Goal: Information Seeking & Learning: Learn about a topic

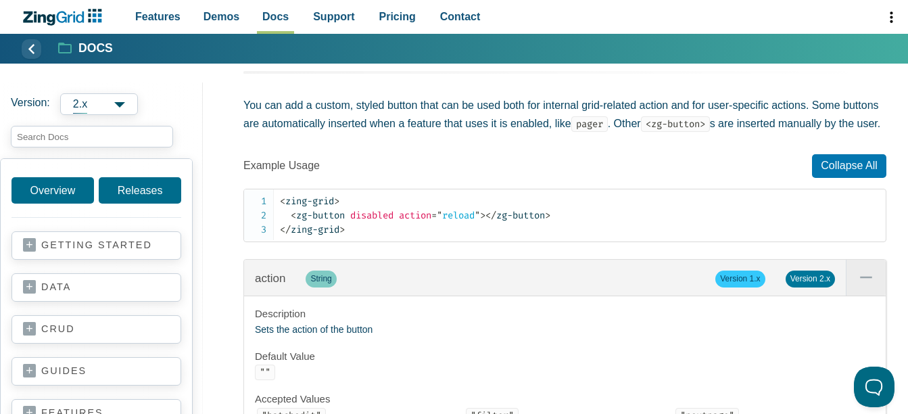
scroll to position [1014, 0]
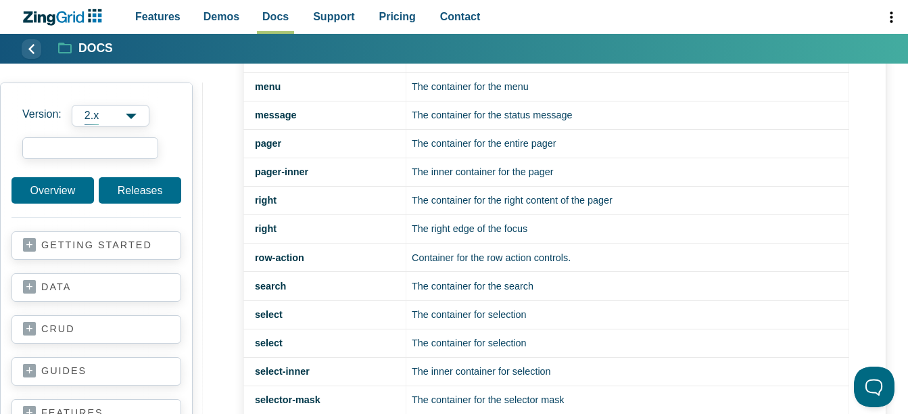
click at [55, 145] on input "search input" at bounding box center [90, 148] width 136 height 22
type input "on:change"
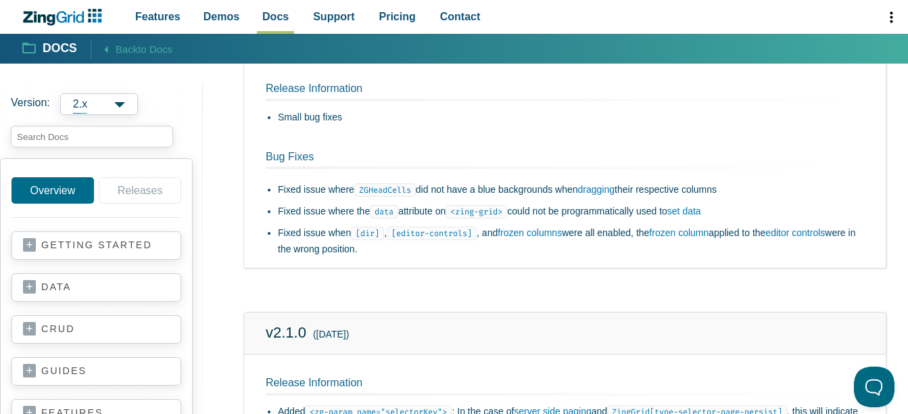
scroll to position [1420, 0]
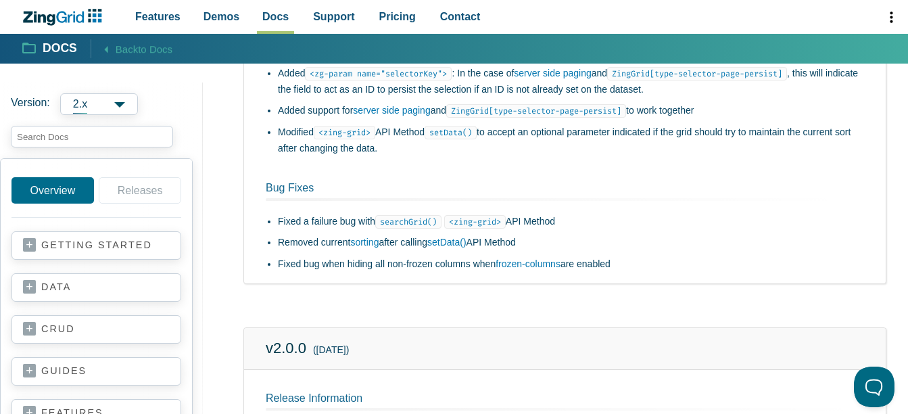
click at [38, 136] on input "search input" at bounding box center [92, 137] width 162 height 22
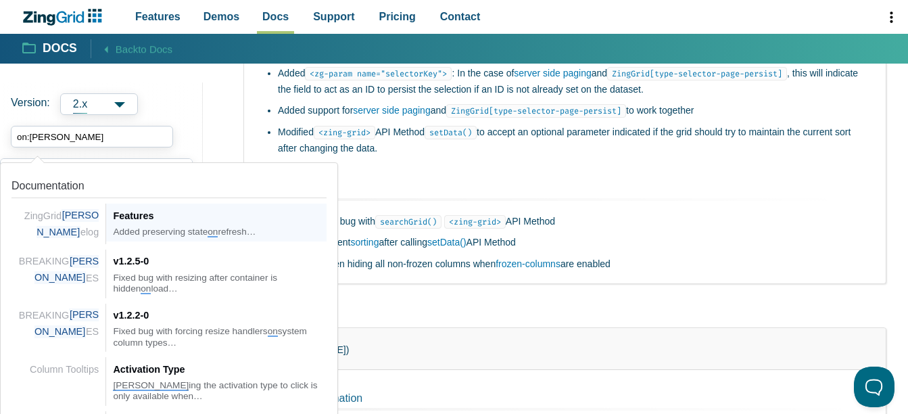
type input "on:change"
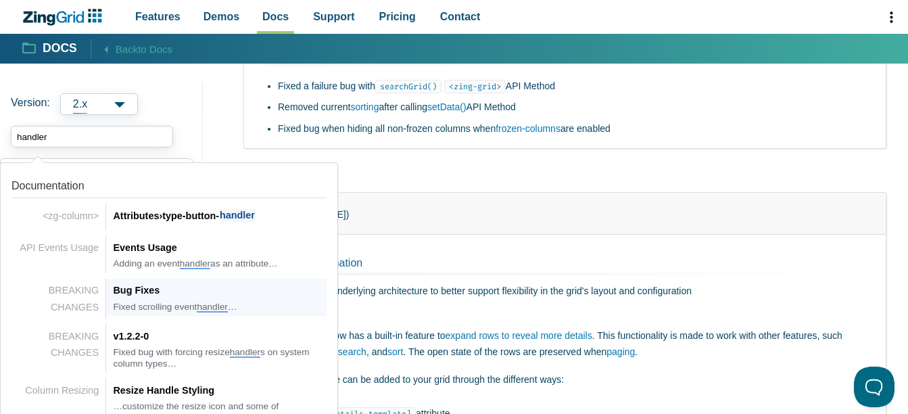
scroll to position [1623, 0]
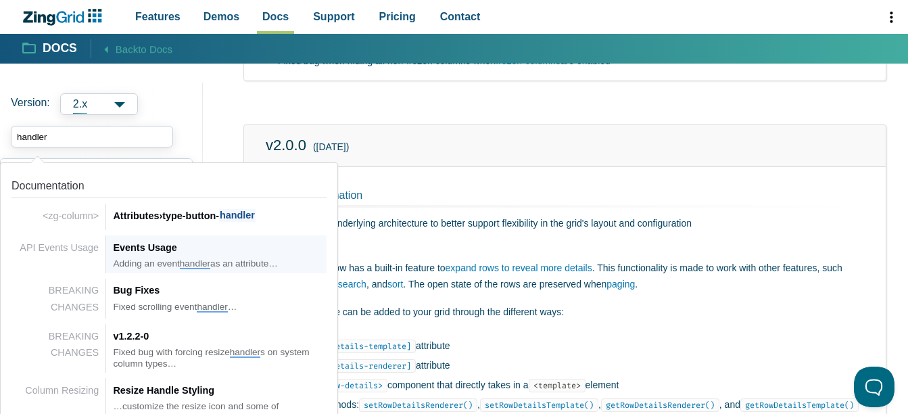
click at [152, 247] on div "Events Usage" at bounding box center [220, 247] width 214 height 16
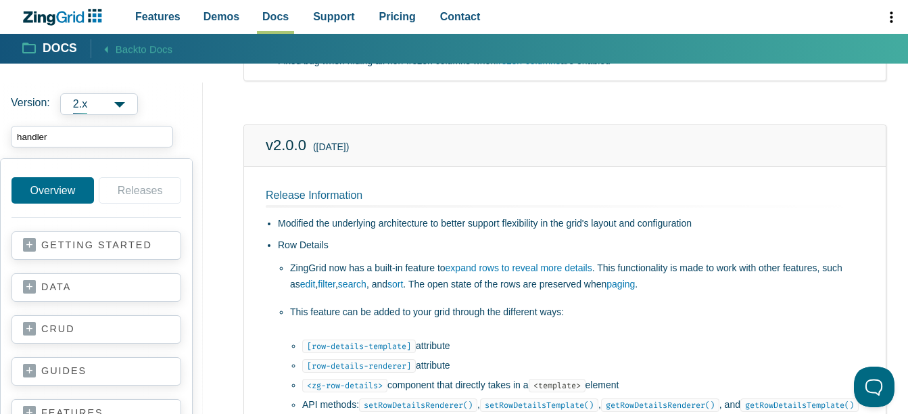
type input "handler"
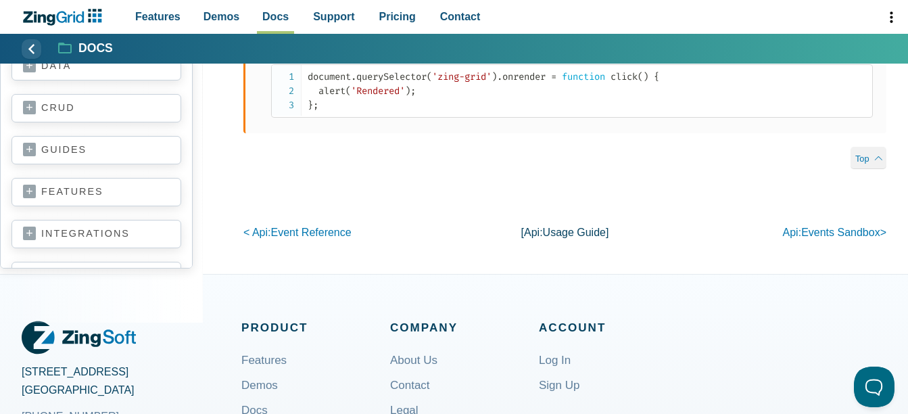
scroll to position [917, 0]
